Goal: Find contact information: Find contact information

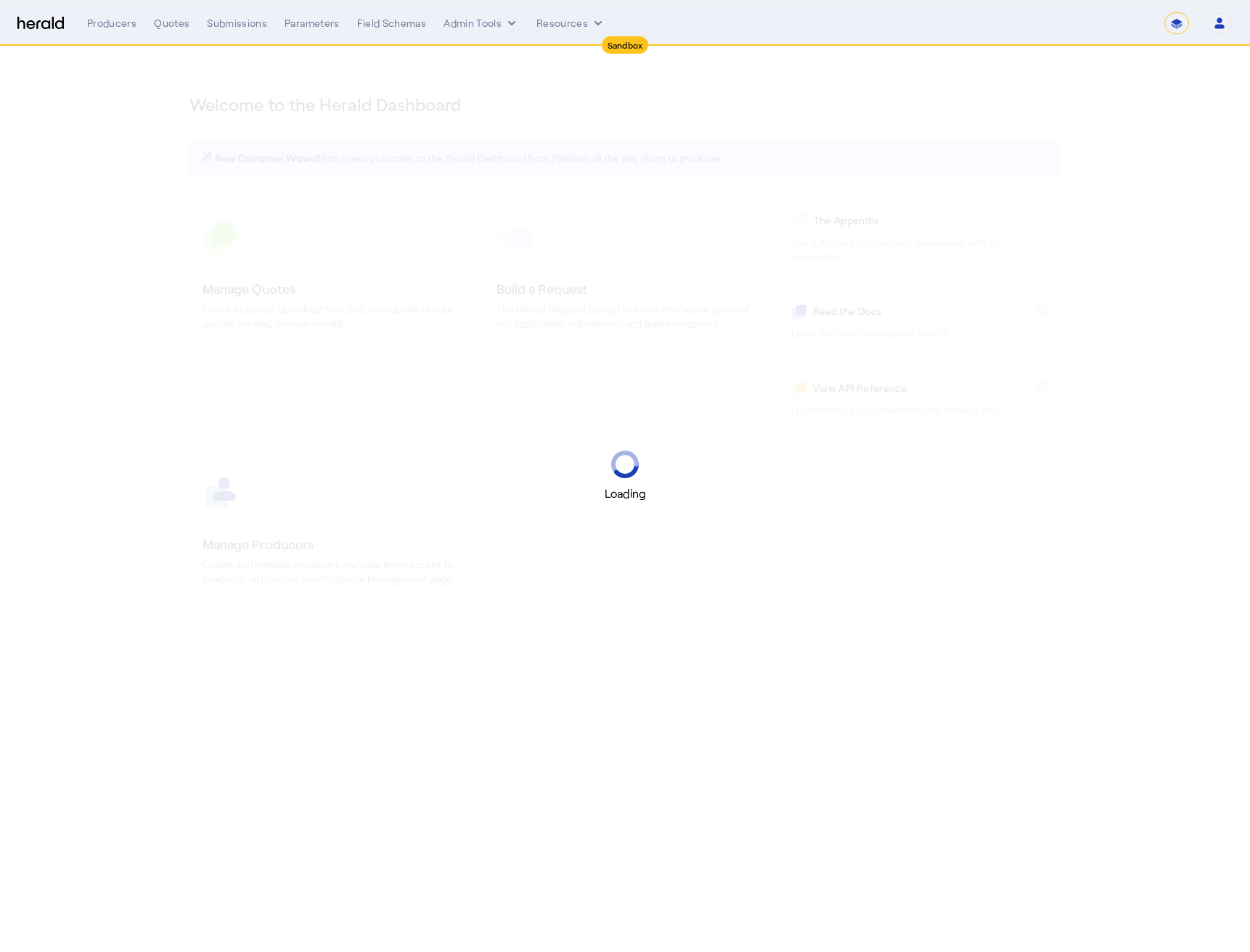
select select "*******"
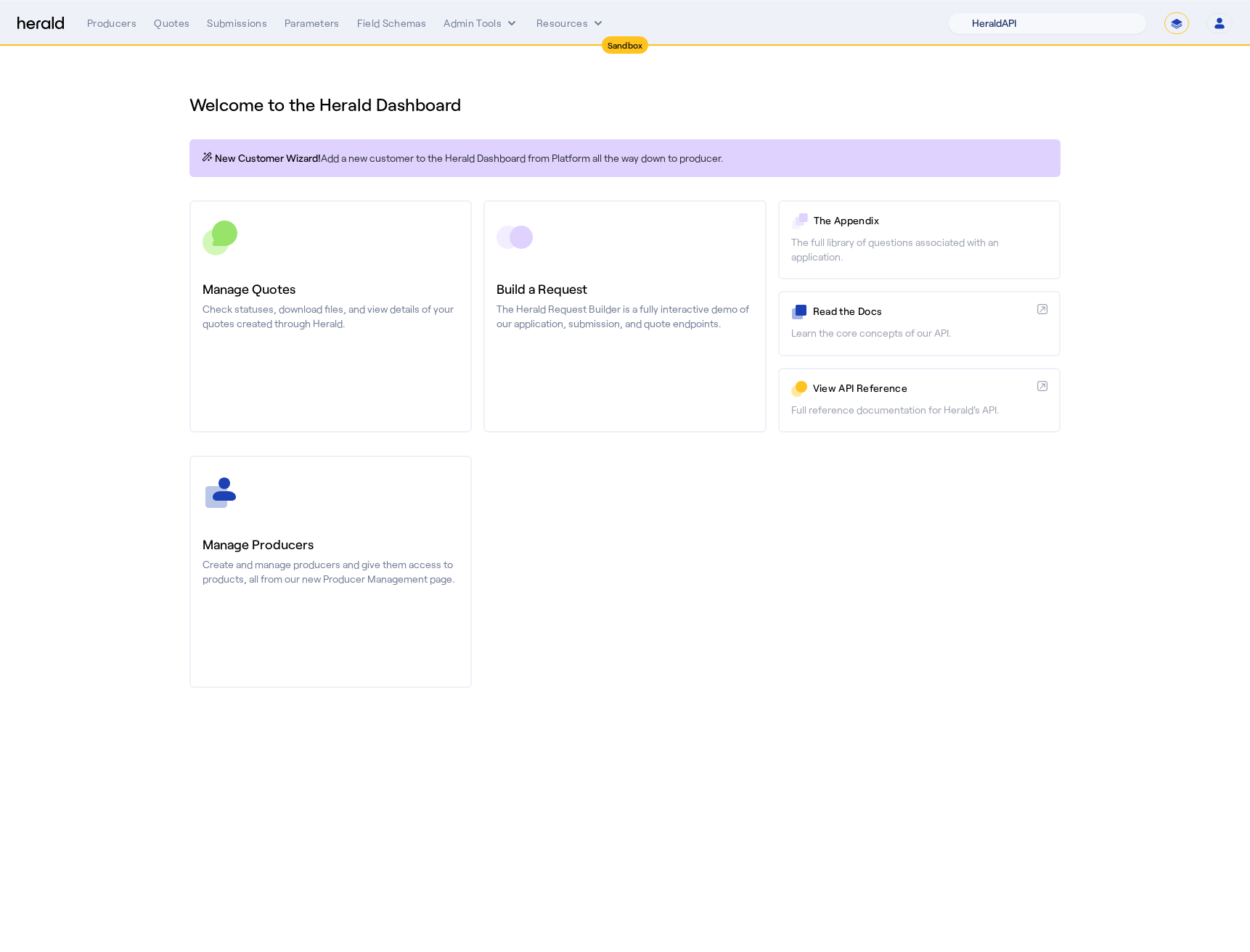
click at [1050, 27] on select "1Fort Acrisure Acturis Affinity Advisors Affinity Risk Agentero AmWins Anzen Ao…" at bounding box center [1047, 23] width 199 height 22
select select "pfm_lx2v_founder_shield"
click at [983, 12] on select "1Fort Acrisure Acturis Affinity Advisors Affinity Risk Agentero AmWins Anzen Ao…" at bounding box center [1047, 23] width 199 height 22
click at [769, 126] on div "Welcome to the Herald Dashboard New Customer Wizard! Add a new customer to the …" at bounding box center [624, 382] width 929 height 671
click at [114, 23] on div "Producers" at bounding box center [112, 23] width 49 height 15
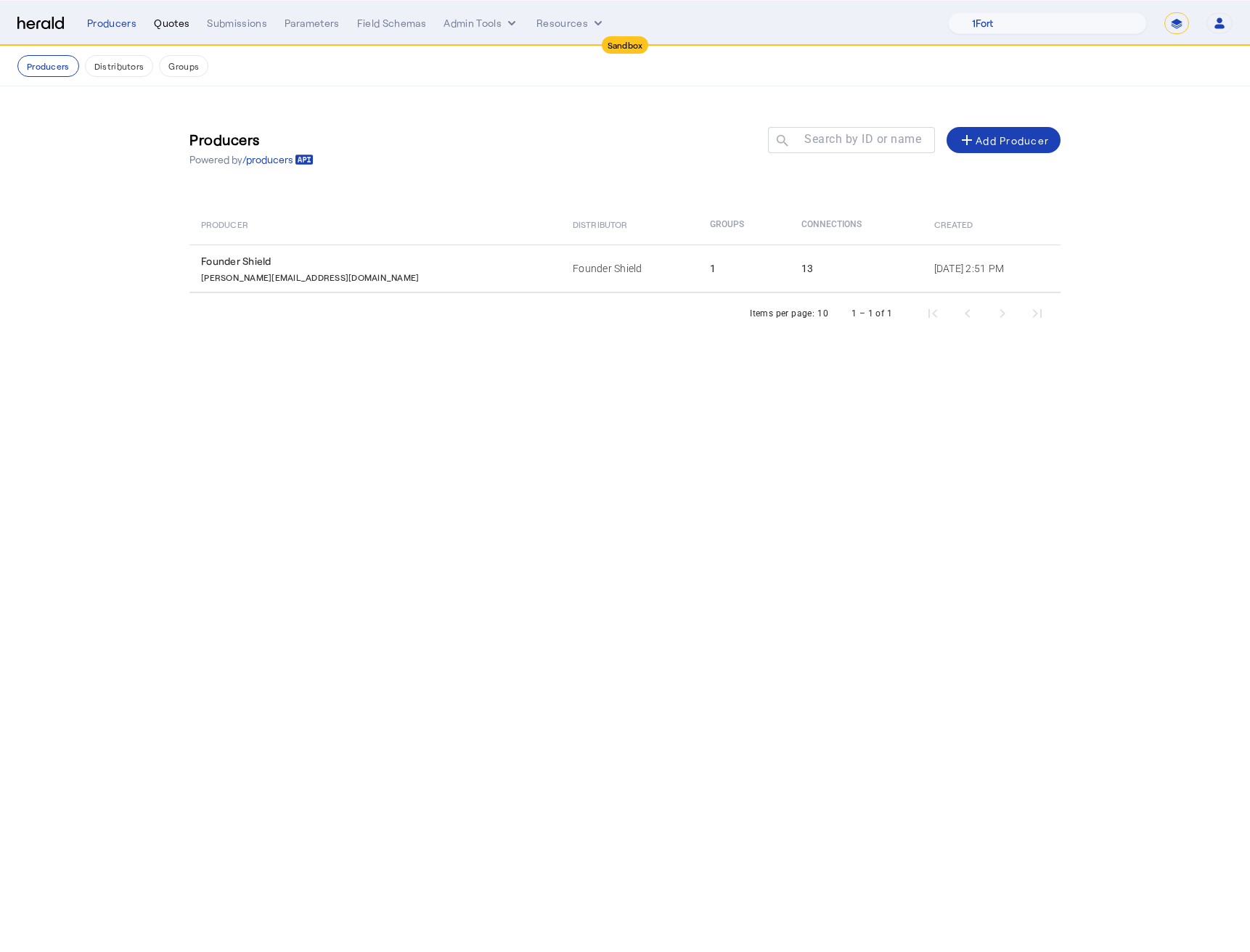
click at [169, 25] on div "Quotes" at bounding box center [171, 23] width 35 height 15
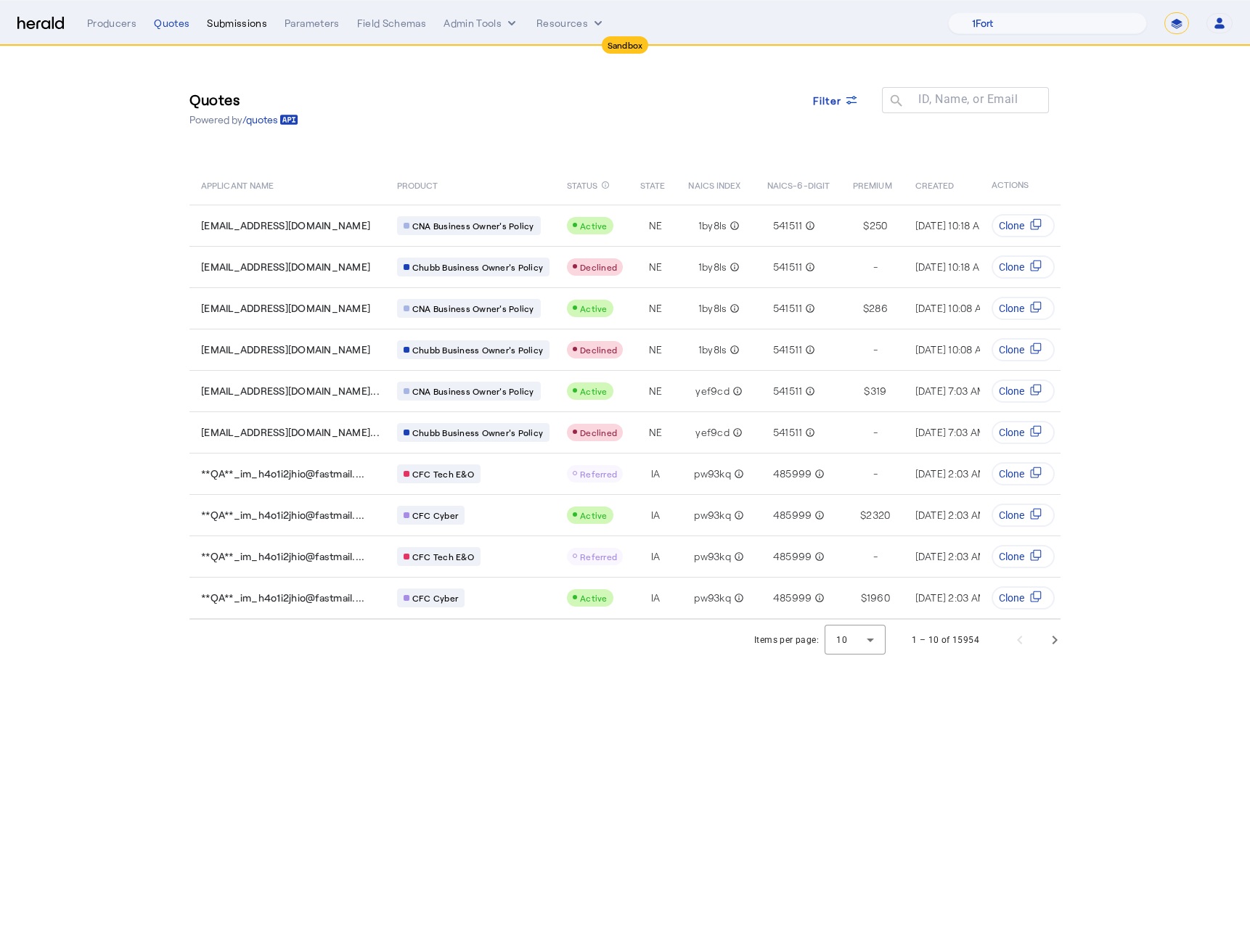
click at [218, 27] on div "Submissions" at bounding box center [237, 23] width 61 height 15
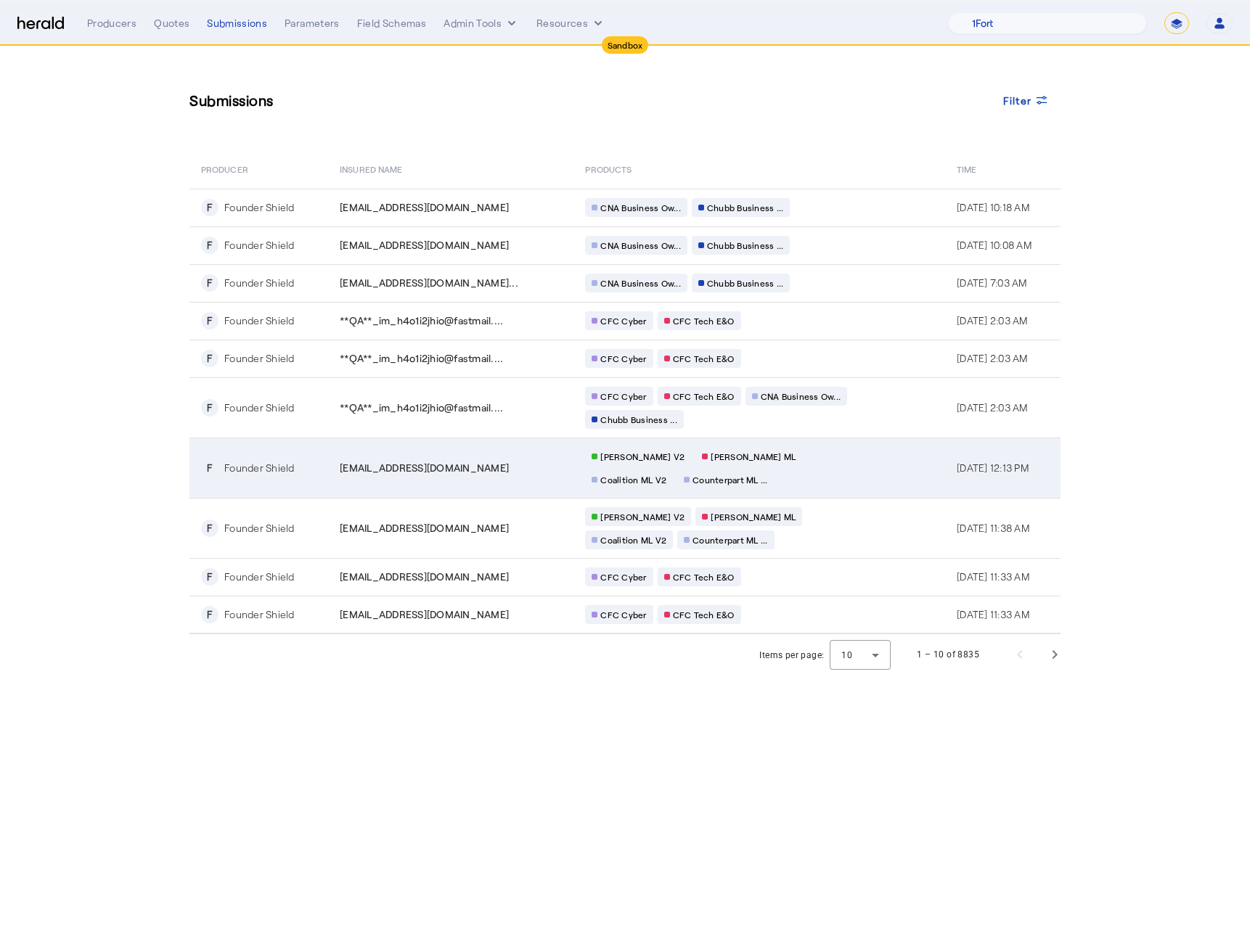
click at [867, 483] on td "[PERSON_NAME] V2 [PERSON_NAME] ML Coalition ML V2 Counterpart ML ..." at bounding box center [758, 468] width 371 height 61
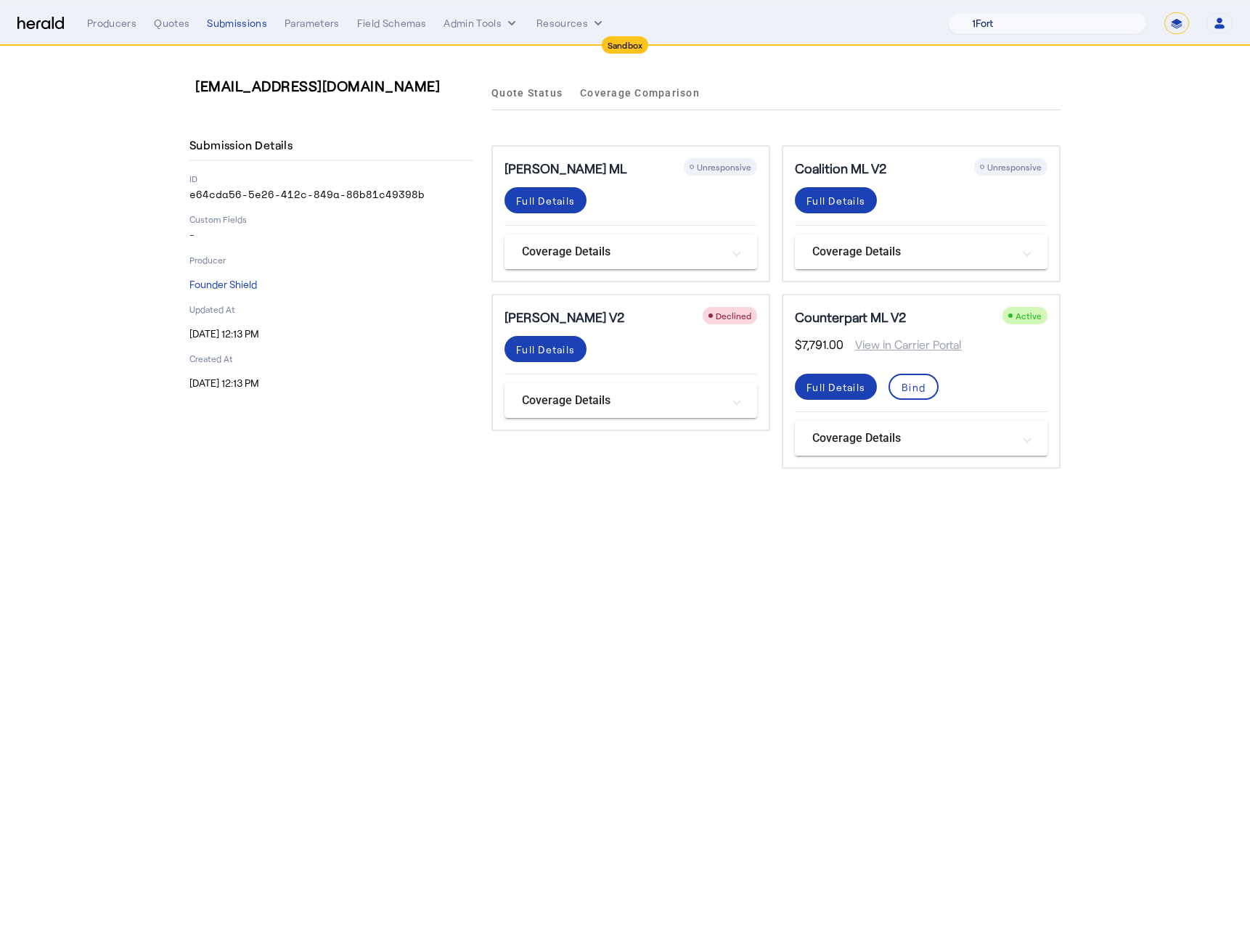
click at [1053, 28] on select "1Fort Acrisure Acturis Affinity Advisors Affinity Risk Agentero AmWins Anzen Ao…" at bounding box center [1047, 23] width 199 height 22
click at [1178, 25] on select "**********" at bounding box center [1176, 23] width 25 height 22
select select "**********"
click at [1164, 12] on select "**********" at bounding box center [1176, 23] width 25 height 22
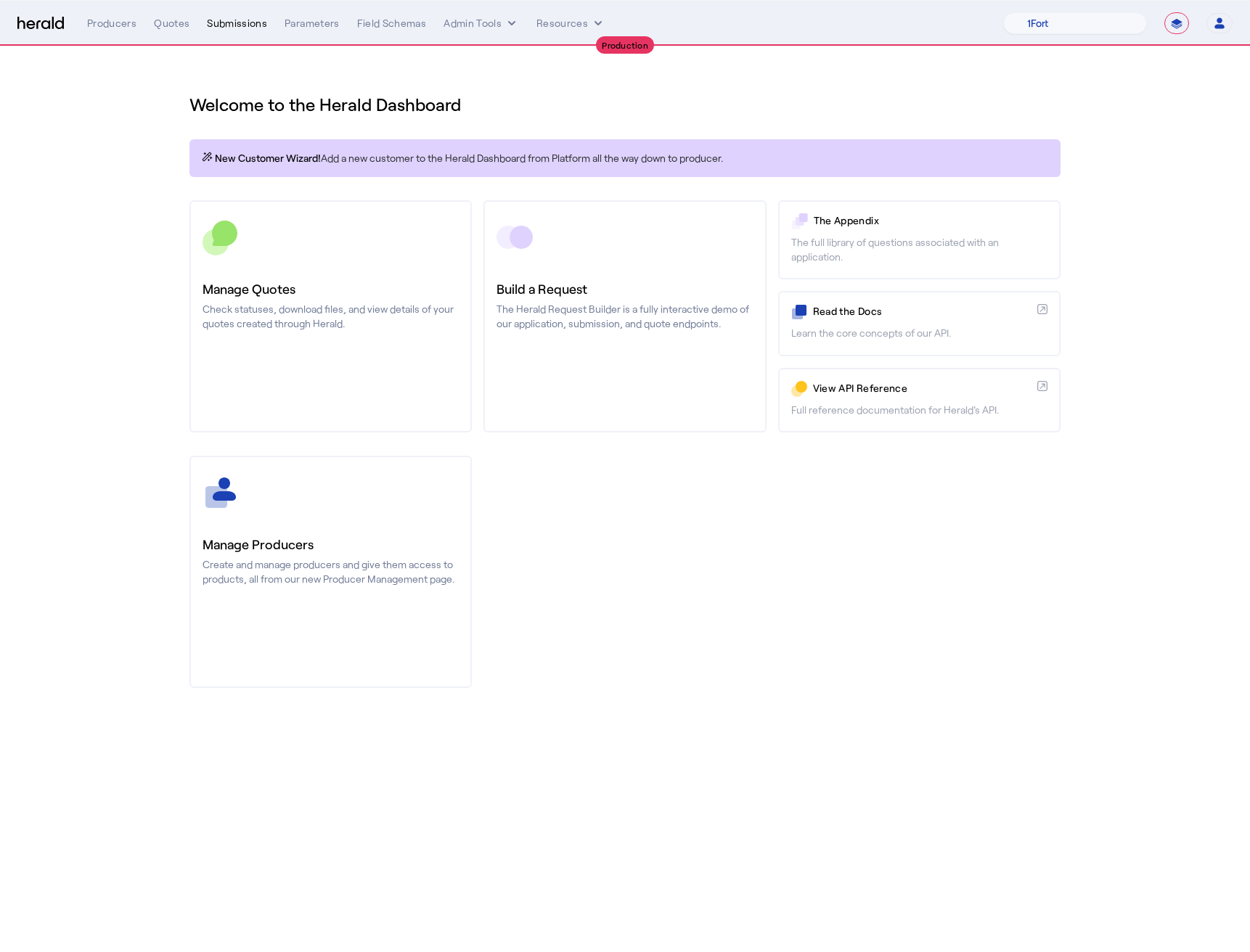
click at [232, 26] on div "Submissions" at bounding box center [237, 23] width 61 height 15
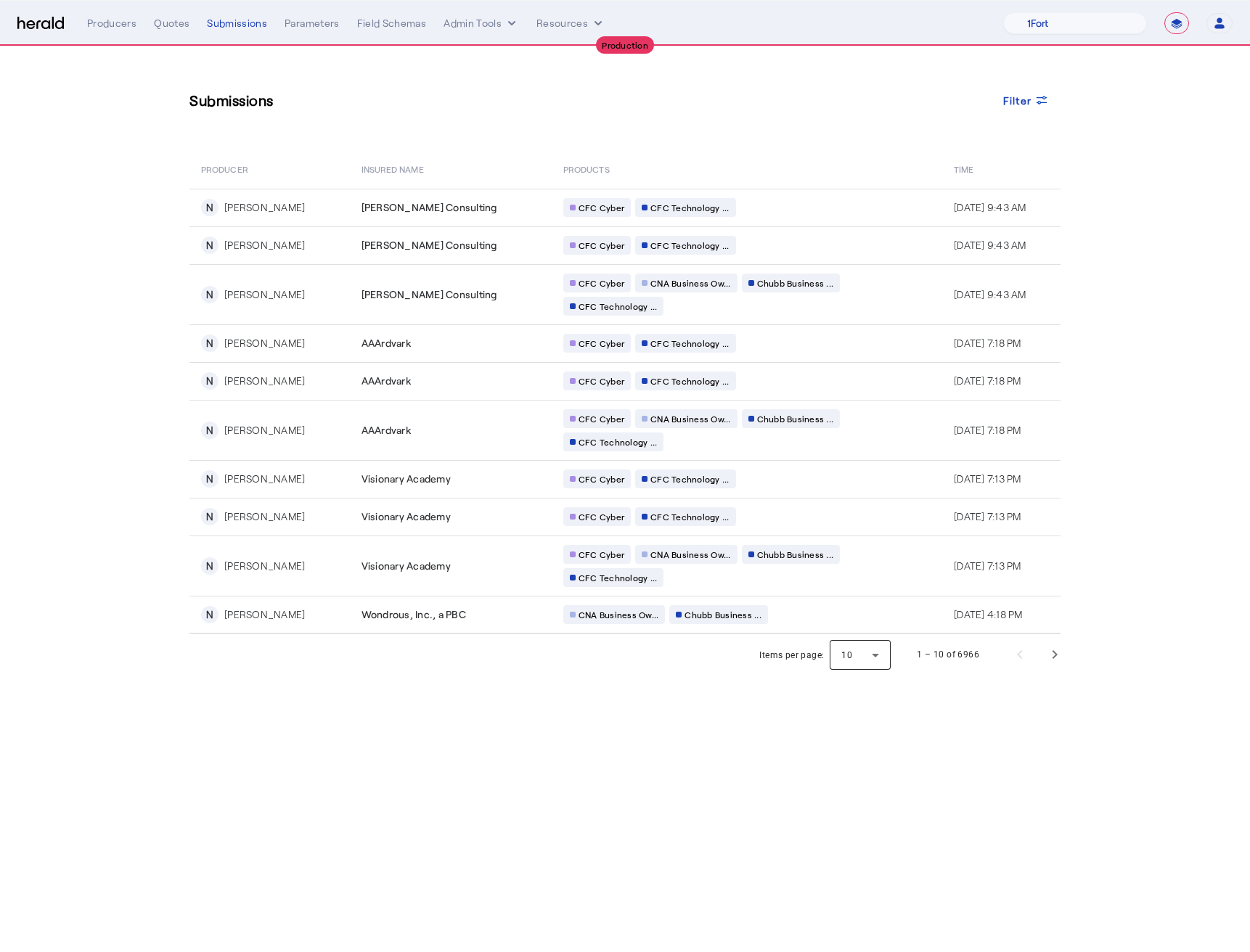
click at [877, 663] on div at bounding box center [860, 654] width 61 height 35
click at [847, 738] on mat-option "25" at bounding box center [861, 728] width 61 height 35
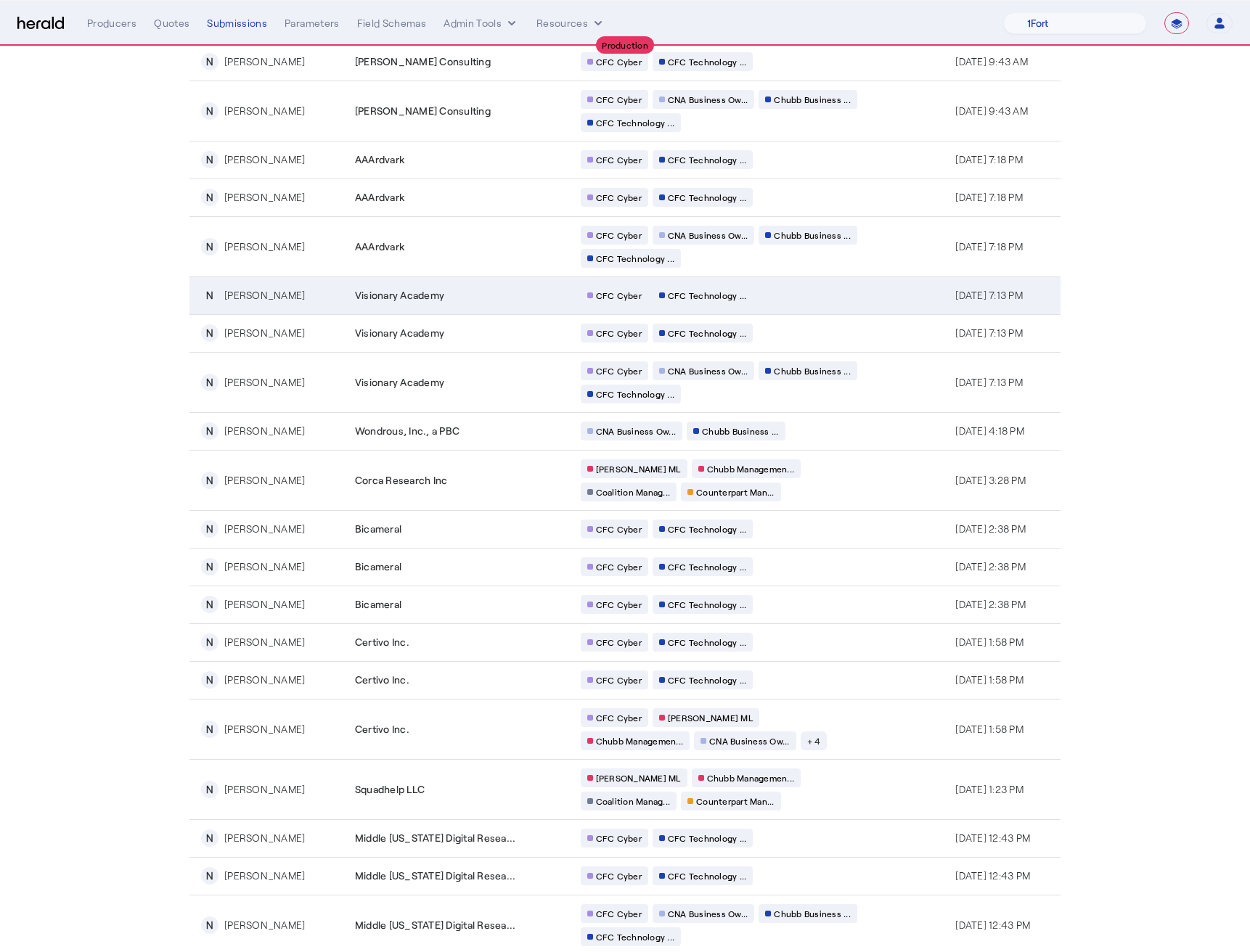
scroll to position [402, 0]
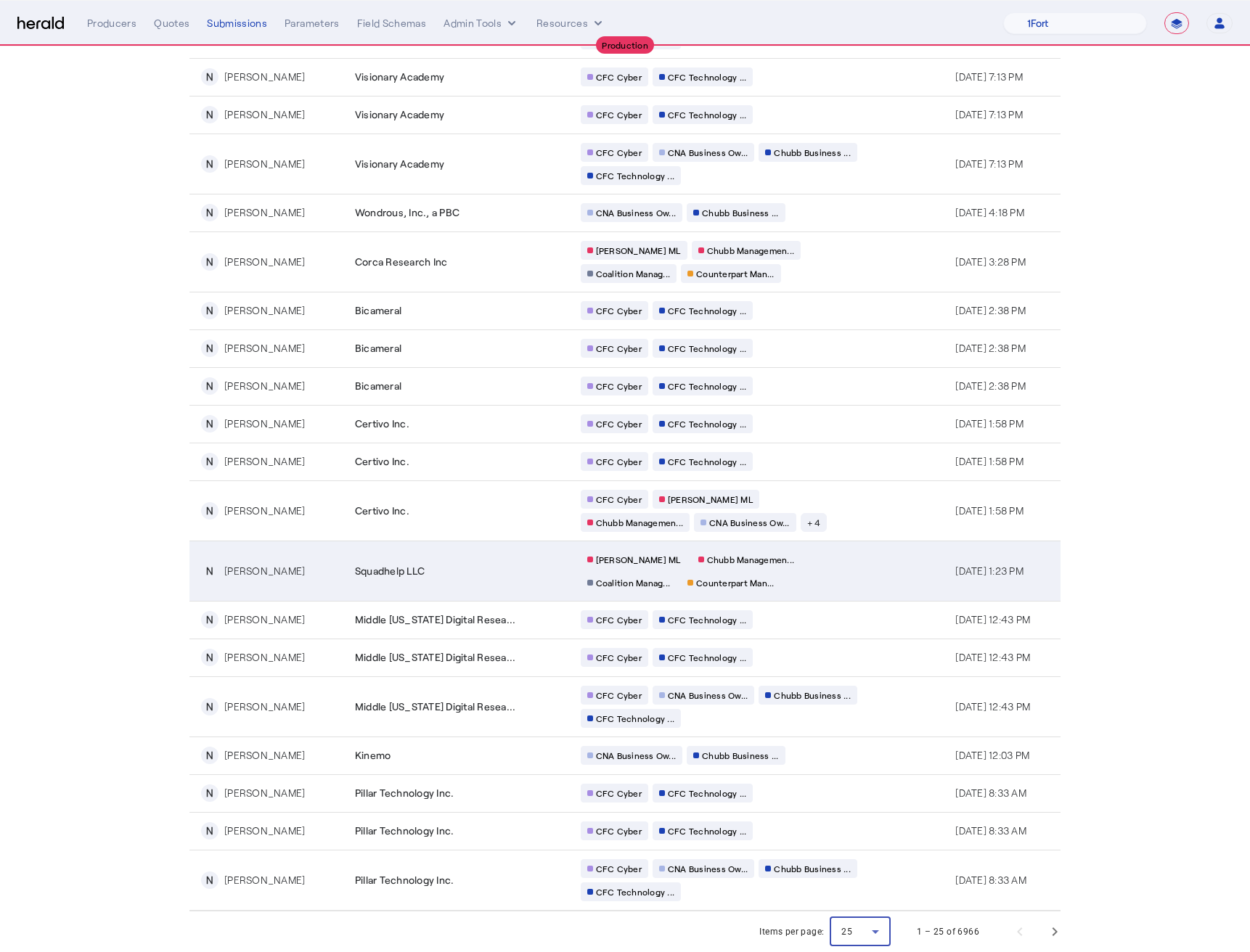
click at [569, 591] on td "[PERSON_NAME] [PERSON_NAME] Managemen... Coalition Manag... Counterpart Man..." at bounding box center [757, 571] width 376 height 61
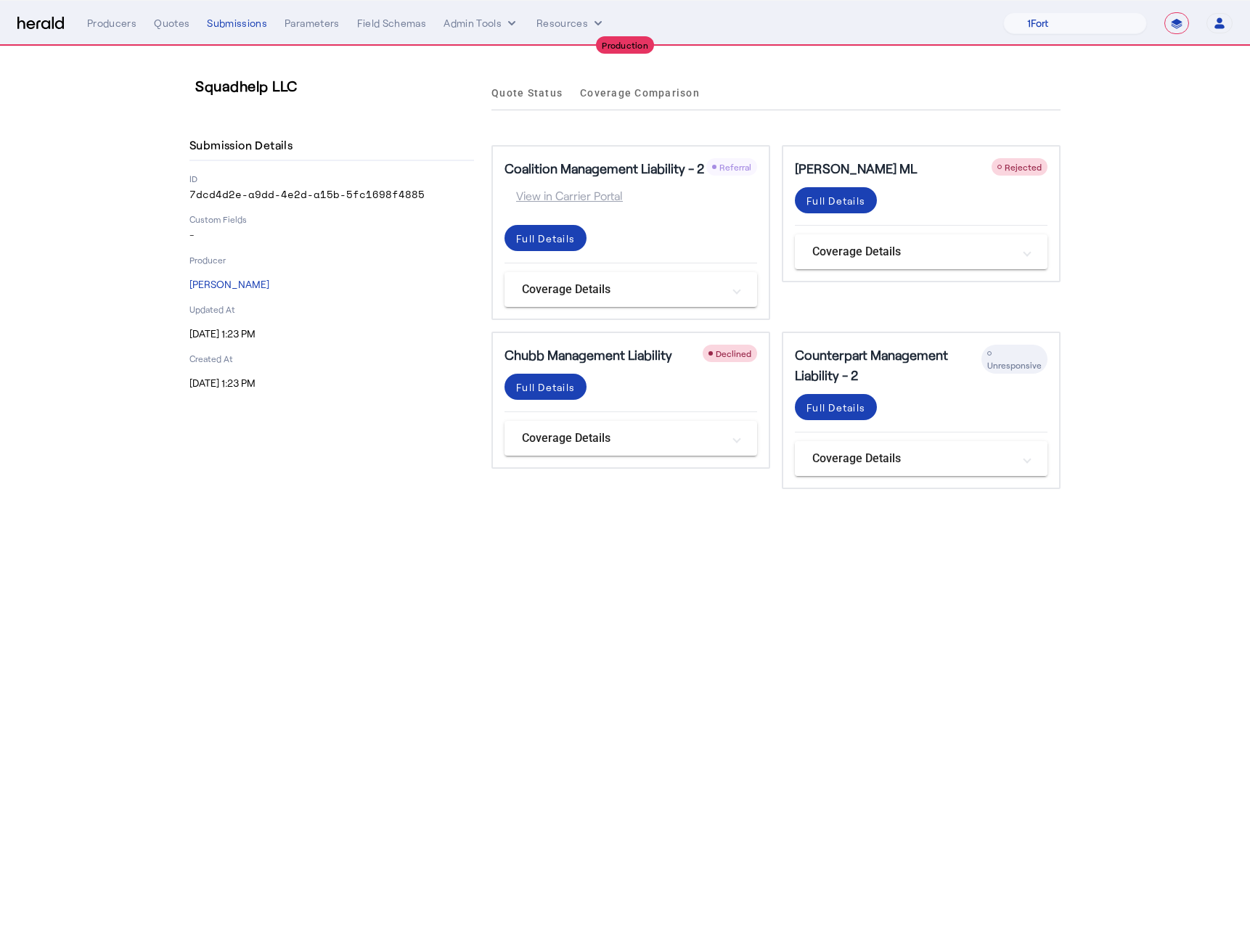
click at [864, 454] on mat-panel-title "Coverage Details" at bounding box center [912, 459] width 200 height 17
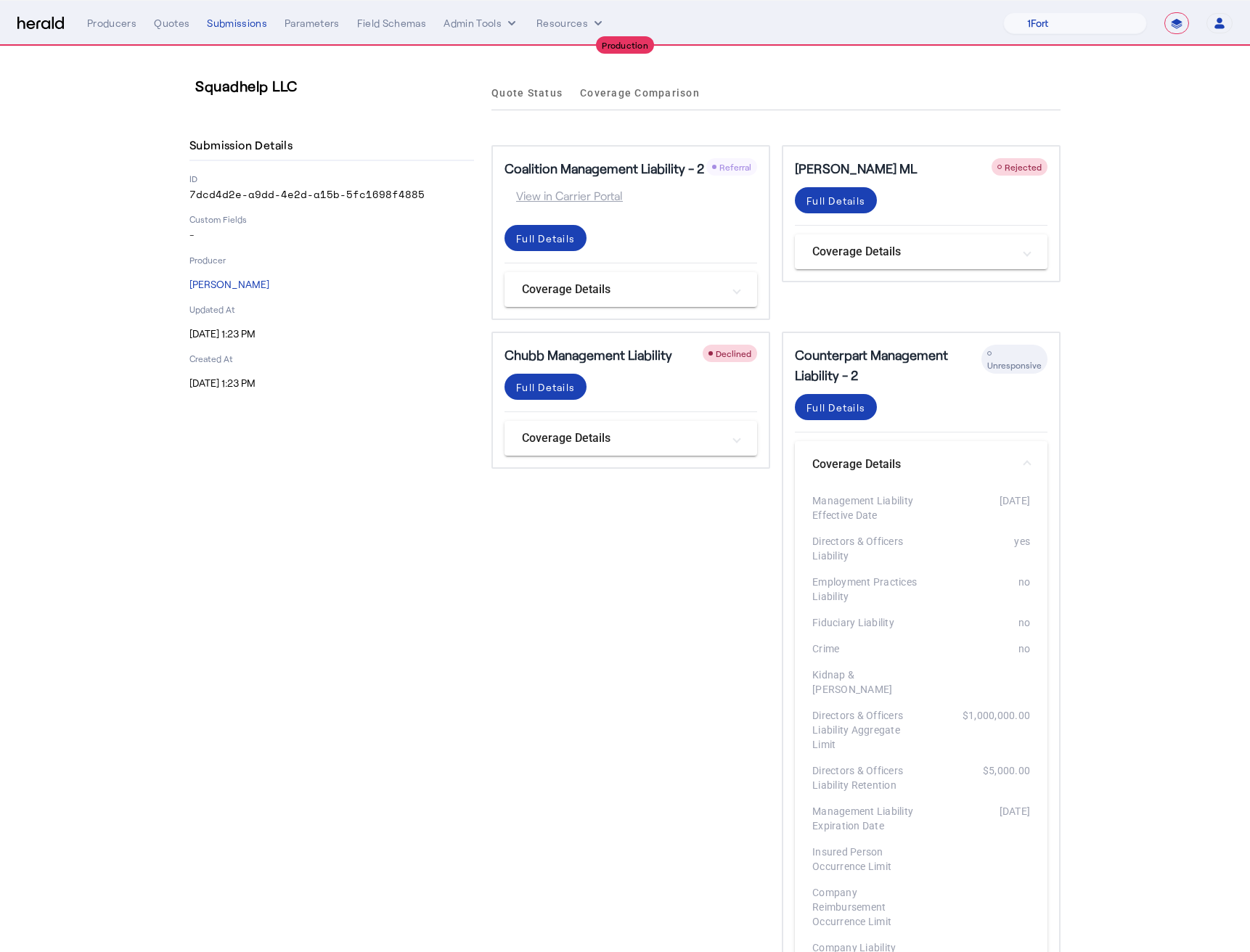
click at [834, 367] on h5 "Counterpart Management Liability - 2" at bounding box center [888, 364] width 187 height 41
click at [241, 286] on p "[PERSON_NAME]" at bounding box center [332, 284] width 285 height 15
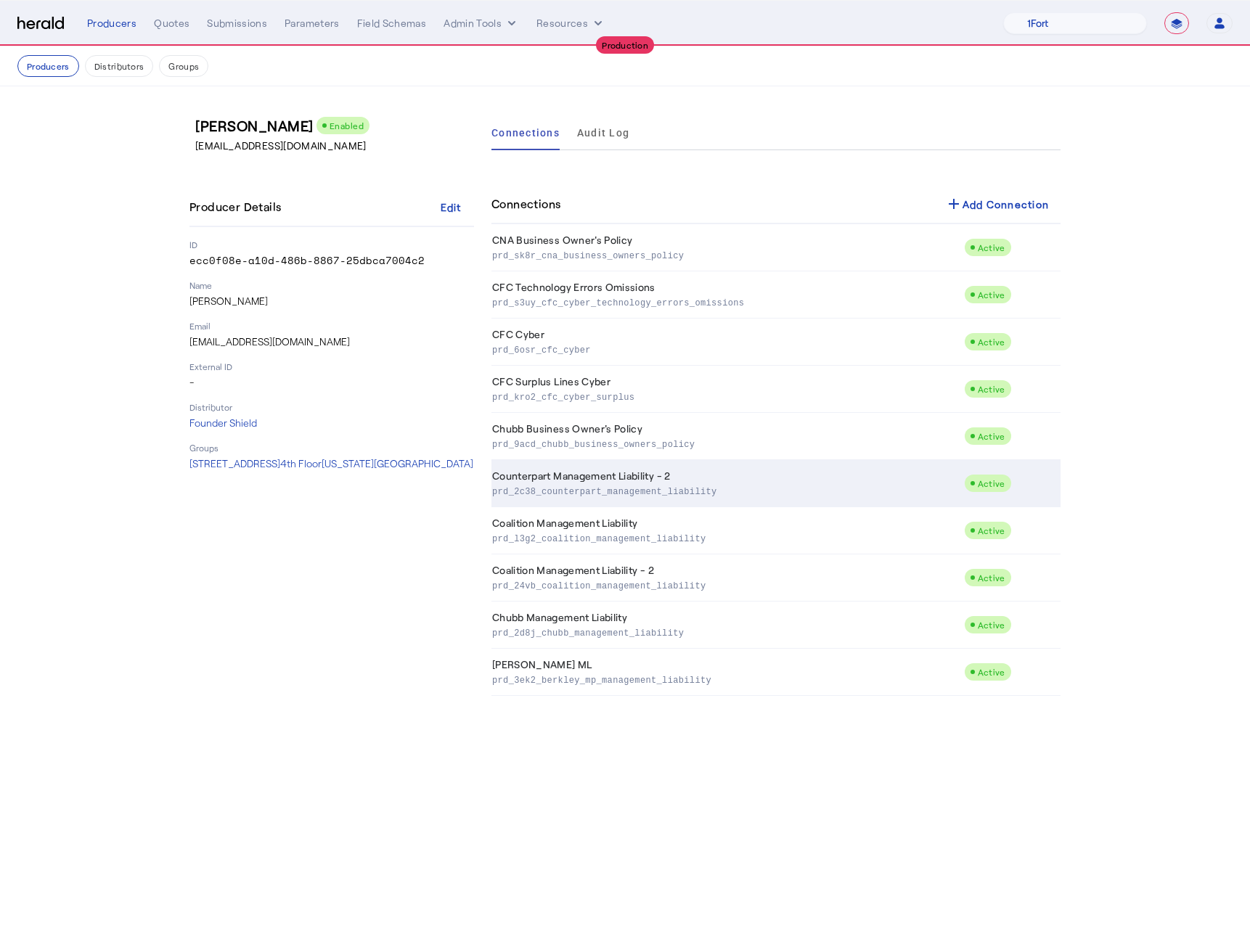
click at [562, 471] on td "Counterpart Management Liability - 2 prd_2c38_counterpart_management_liability" at bounding box center [728, 484] width 473 height 48
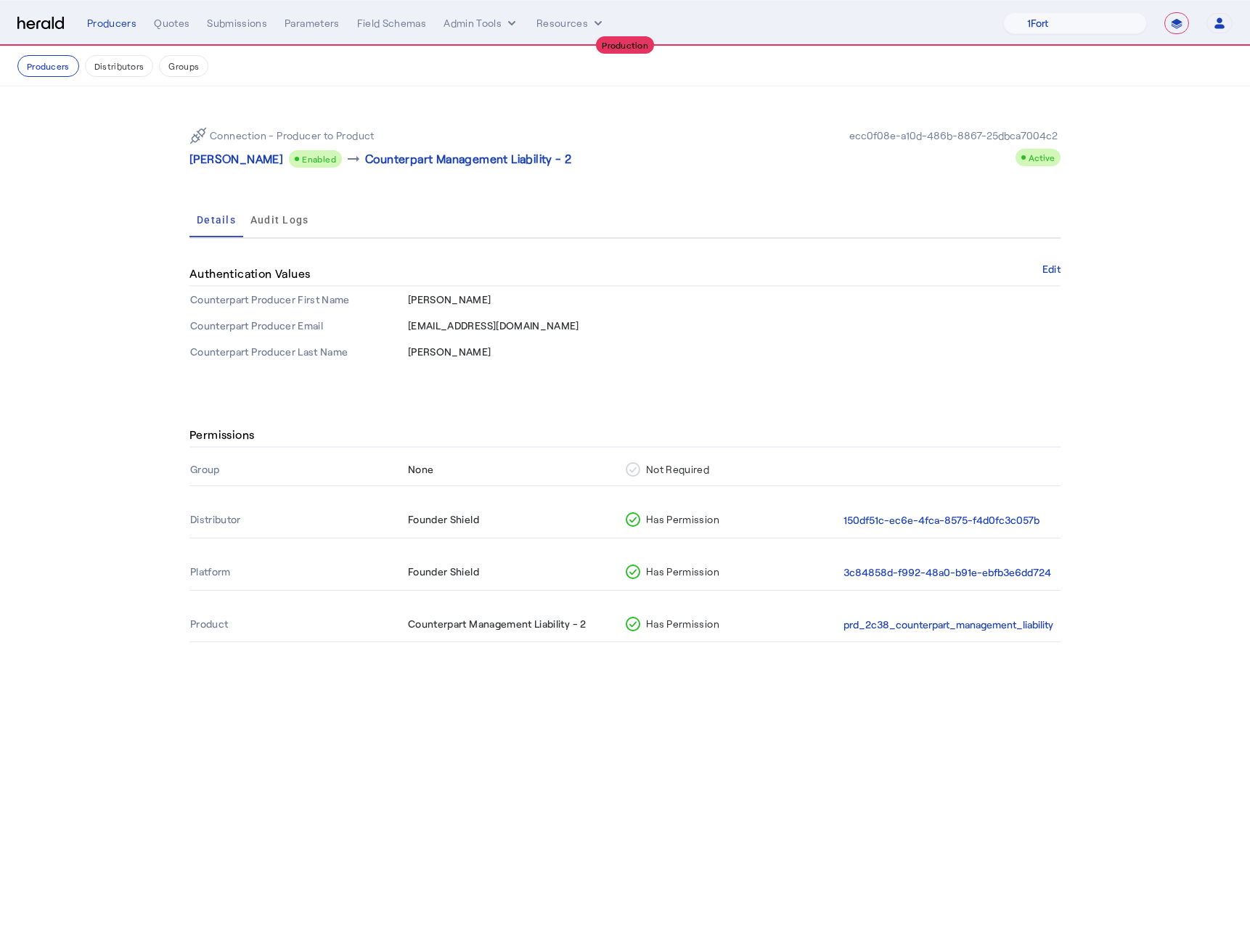
drag, startPoint x: 411, startPoint y: 325, endPoint x: 577, endPoint y: 324, distance: 166.0
click at [578, 325] on td "[EMAIL_ADDRESS][DOMAIN_NAME]" at bounding box center [733, 325] width 654 height 26
click at [577, 324] on td "[EMAIL_ADDRESS][DOMAIN_NAME]" at bounding box center [733, 325] width 654 height 26
drag, startPoint x: 559, startPoint y: 331, endPoint x: 409, endPoint y: 325, distance: 150.1
click at [409, 325] on td "[EMAIL_ADDRESS][DOMAIN_NAME]" at bounding box center [733, 325] width 654 height 26
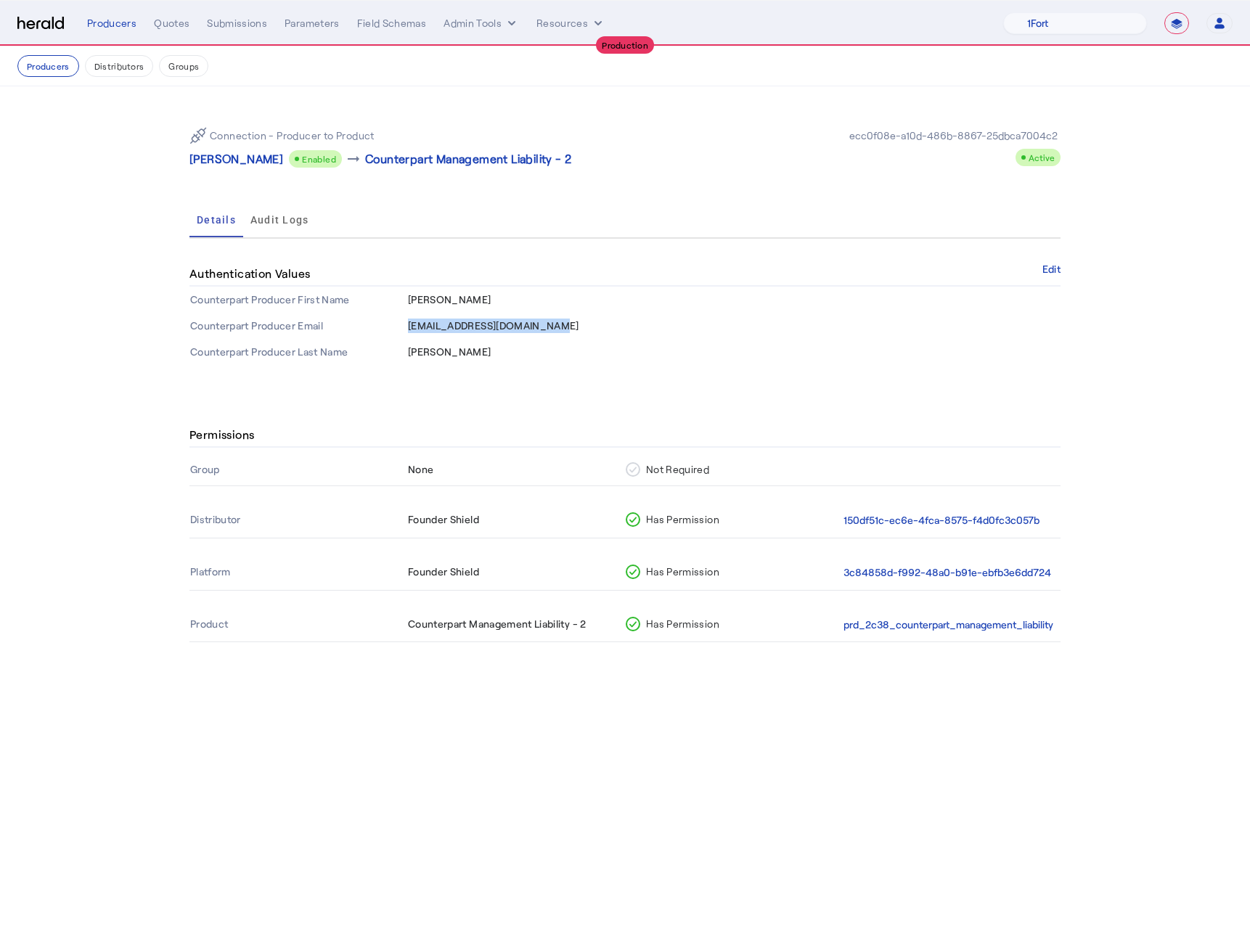
click at [409, 325] on span "[EMAIL_ADDRESS][DOMAIN_NAME]" at bounding box center [493, 325] width 171 height 12
click at [93, 321] on section "Connection - Producer to Product [PERSON_NAME] Enabled arrow_right_alt Counterp…" at bounding box center [625, 241] width 1250 height 308
click at [257, 158] on p "[PERSON_NAME]" at bounding box center [236, 159] width 93 height 17
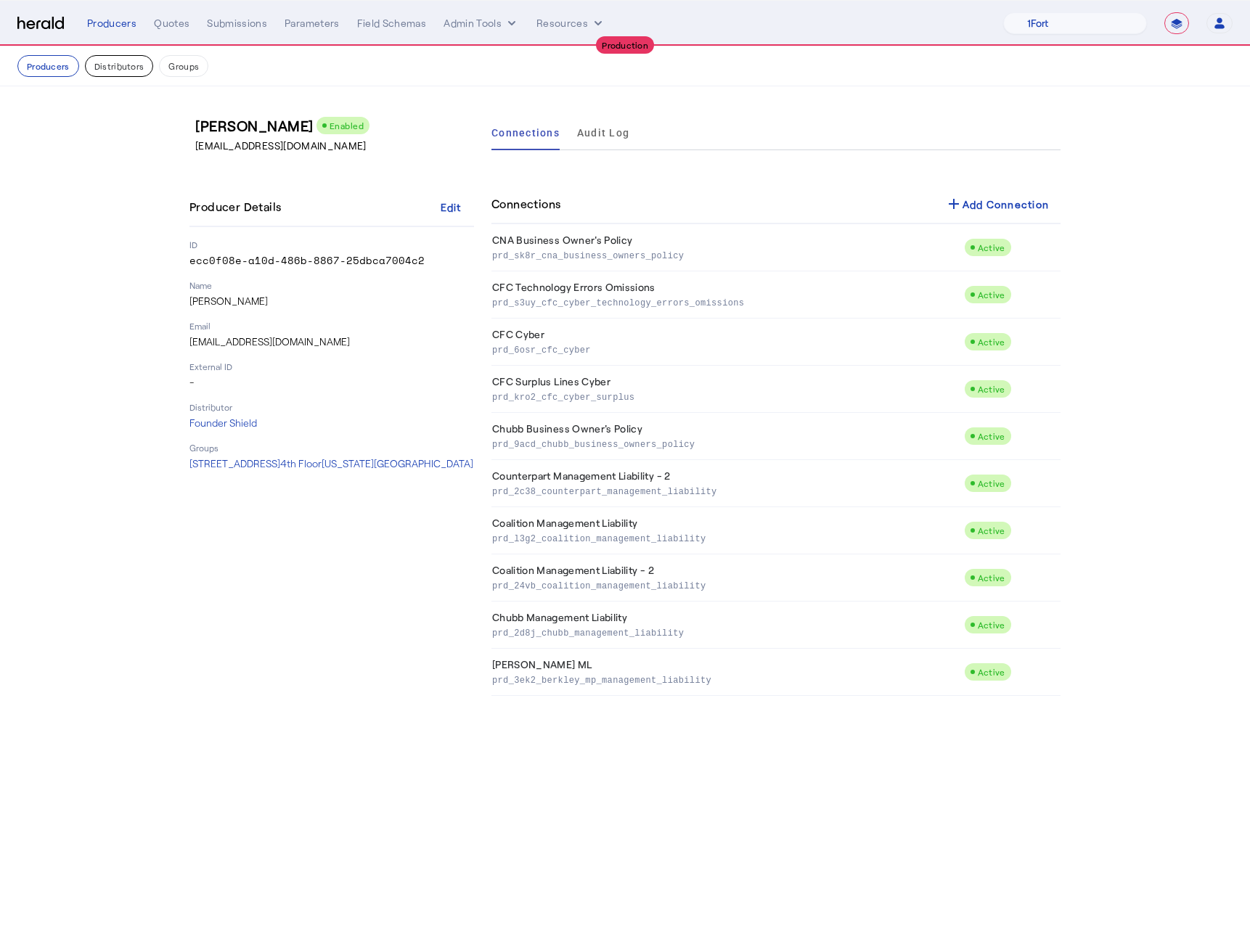
click at [123, 72] on button "Distributors" at bounding box center [119, 66] width 69 height 22
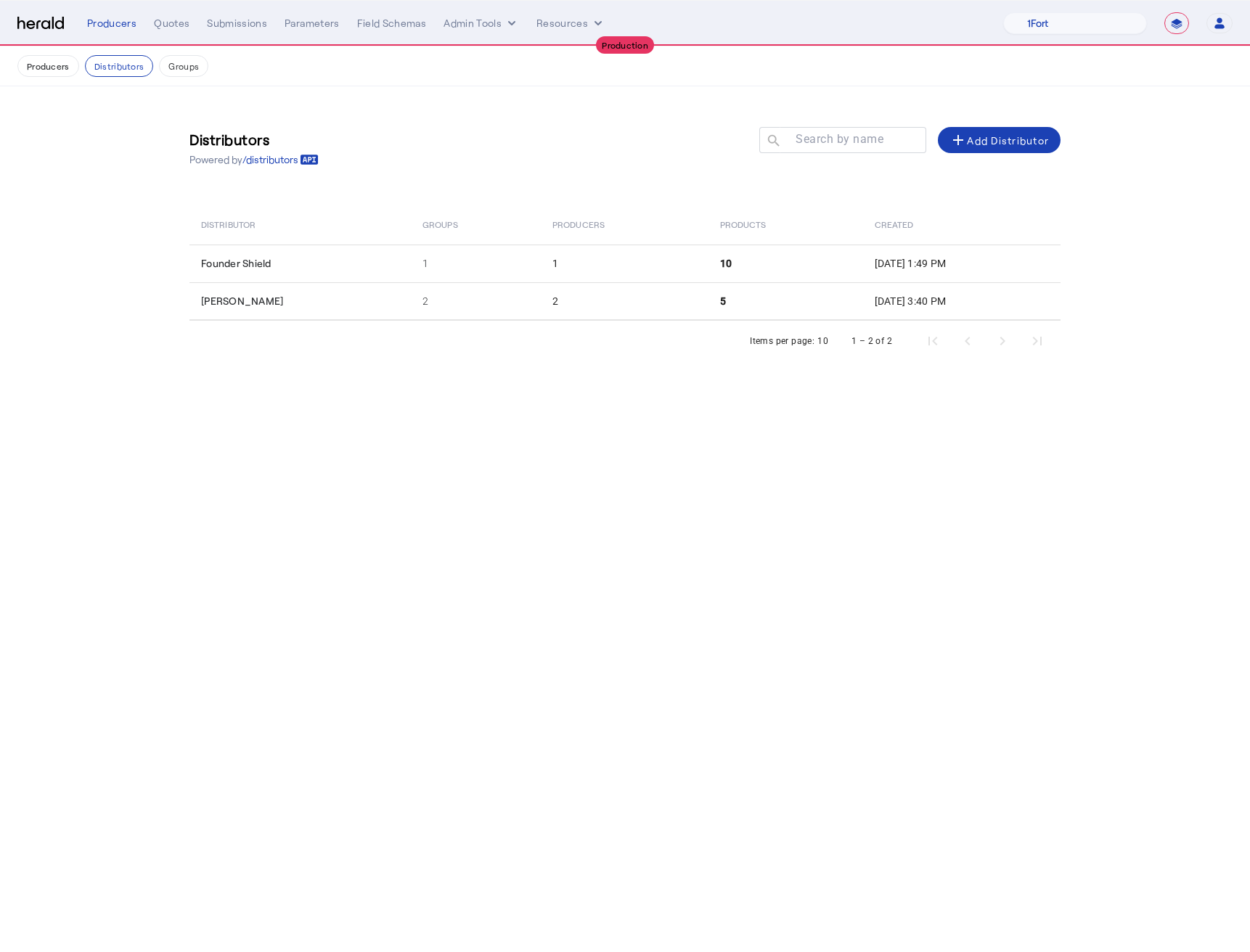
click at [320, 206] on th "Distributor" at bounding box center [300, 224] width 222 height 41
click at [97, 61] on button "Distributors" at bounding box center [119, 66] width 69 height 22
